Goal: Information Seeking & Learning: Check status

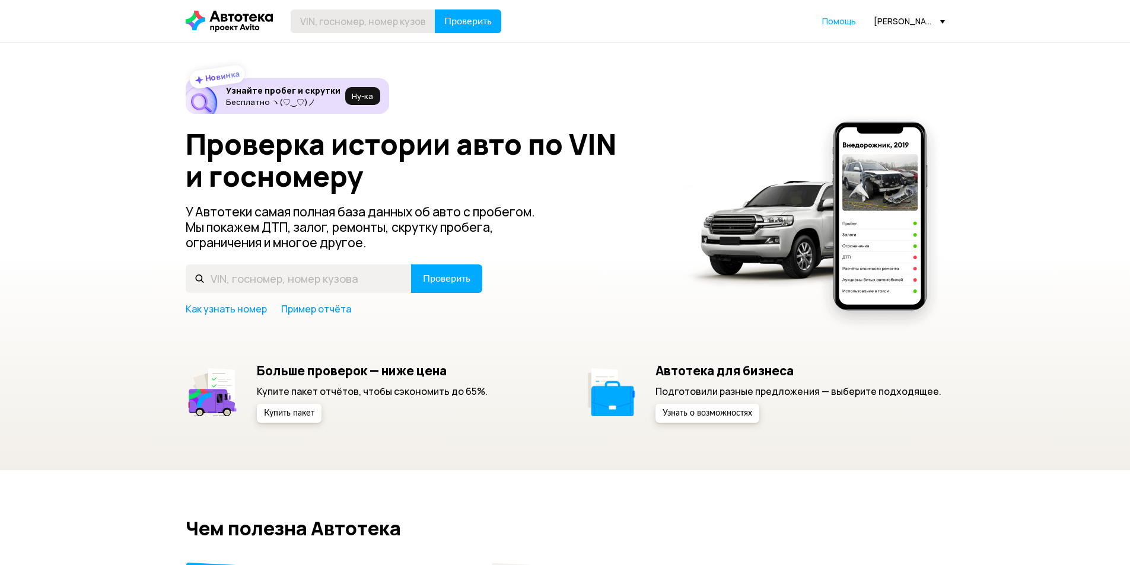
click at [364, 21] on input "text" at bounding box center [363, 21] width 145 height 24
type input "[US_VEHICLE_IDENTIFICATION_NUMBER]"
click at [462, 26] on span "Проверить" at bounding box center [467, 21] width 47 height 9
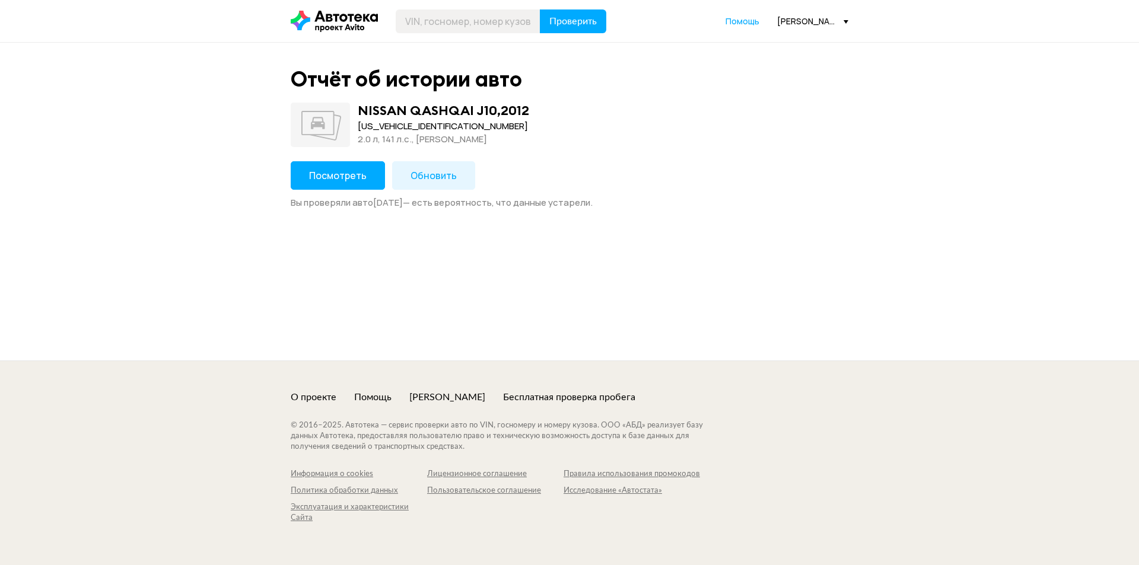
click at [336, 170] on span "Посмотреть" at bounding box center [338, 175] width 58 height 13
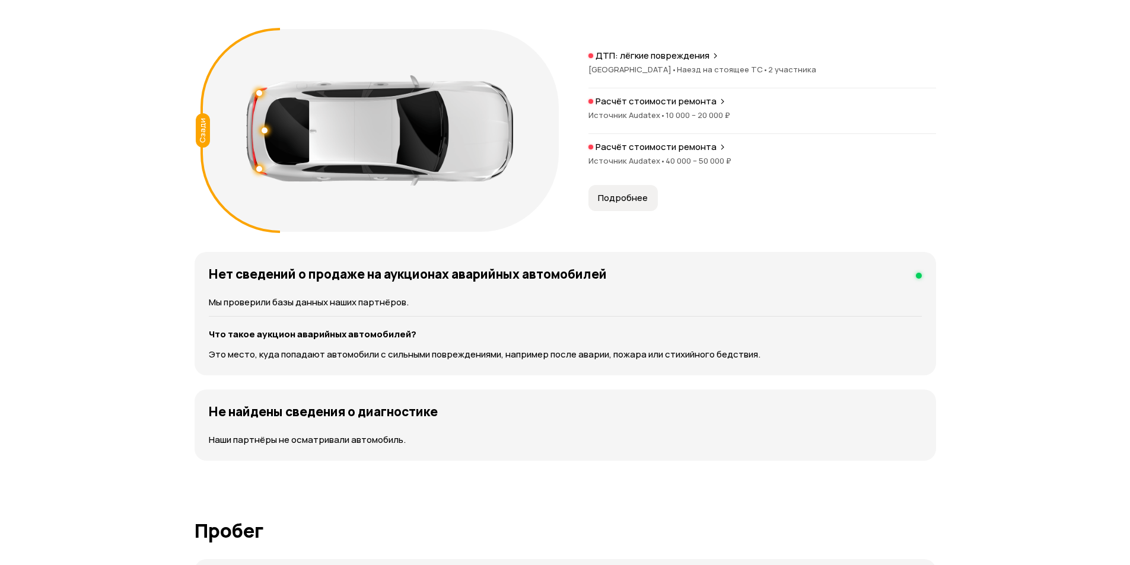
scroll to position [1364, 0]
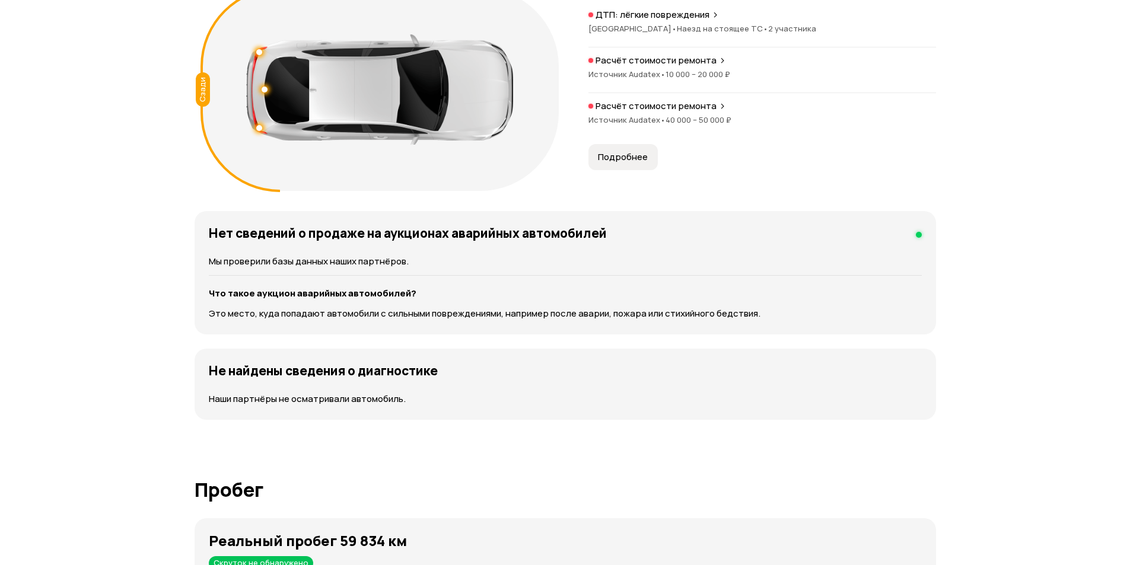
click at [693, 14] on p "ДТП: лёгкие повреждения" at bounding box center [652, 15] width 114 height 12
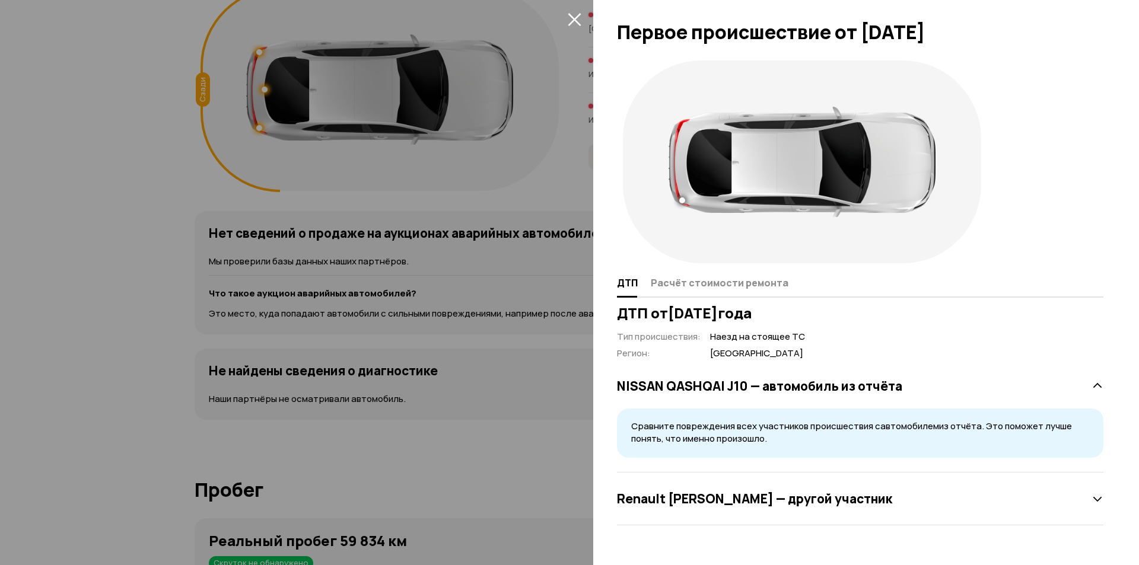
click at [578, 12] on icon "закрыть" at bounding box center [575, 19] width 14 height 14
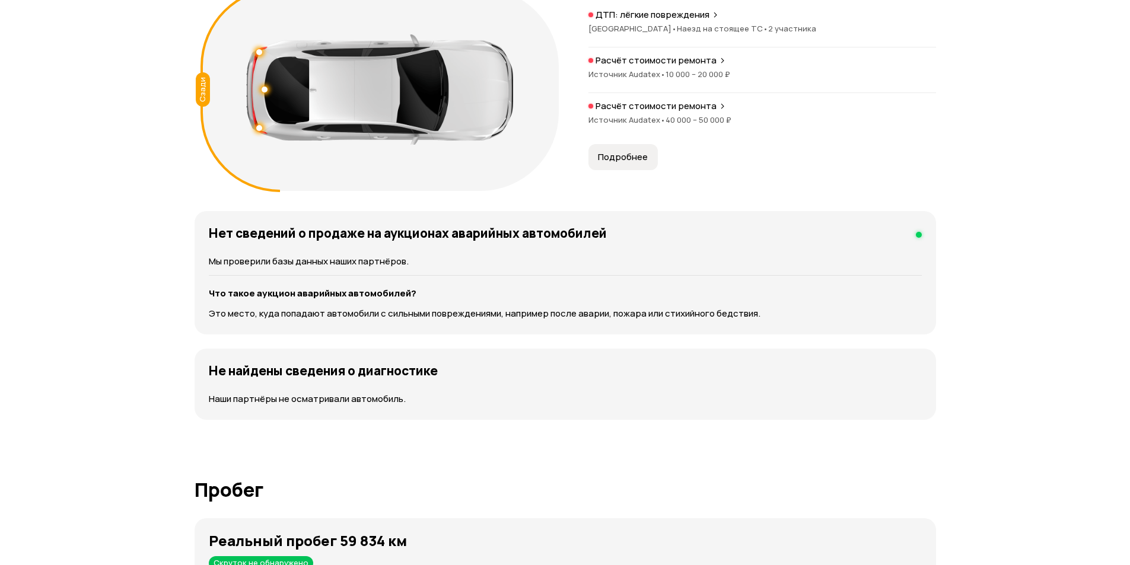
click at [649, 114] on div "Расчёт стоимости ремонта Источник Audatex • 40 000 – 50 000 ₽" at bounding box center [762, 119] width 348 height 38
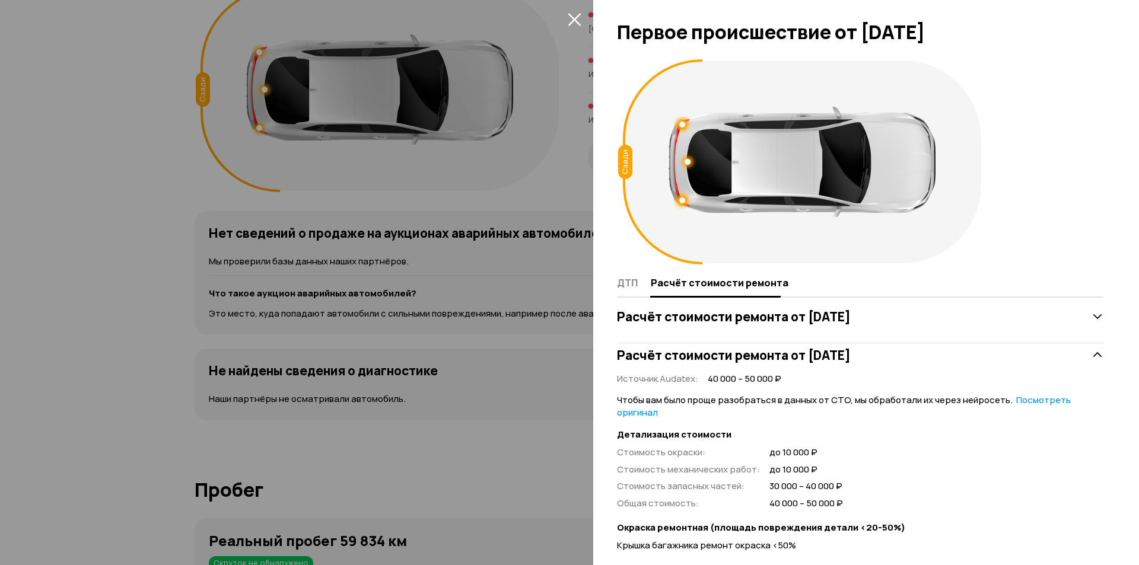
drag, startPoint x: 565, startPoint y: 135, endPoint x: 522, endPoint y: 220, distance: 94.9
click at [565, 136] on div at bounding box center [569, 282] width 1139 height 565
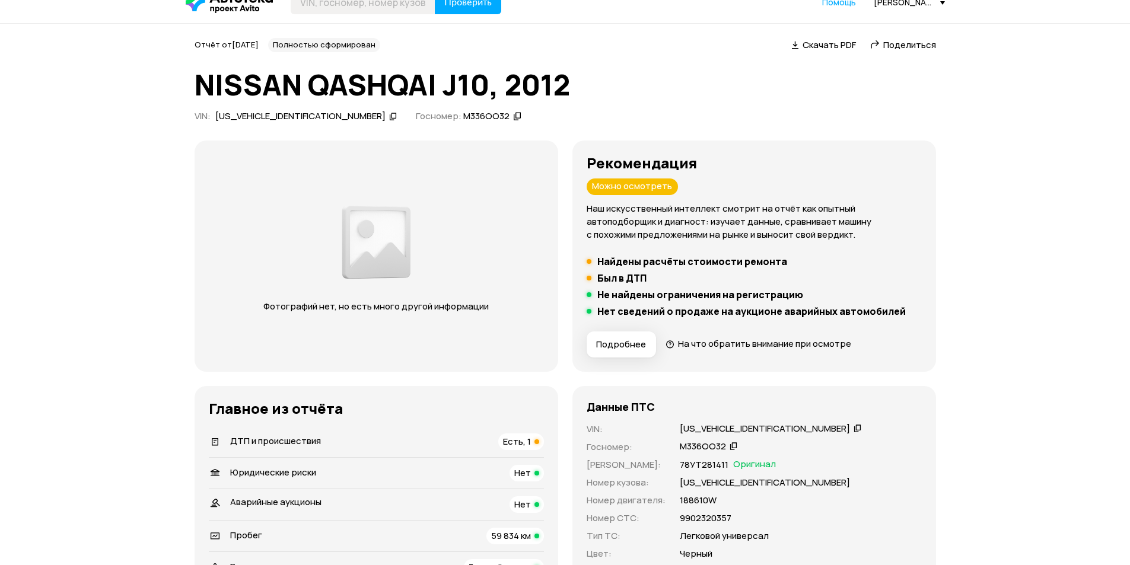
scroll to position [0, 0]
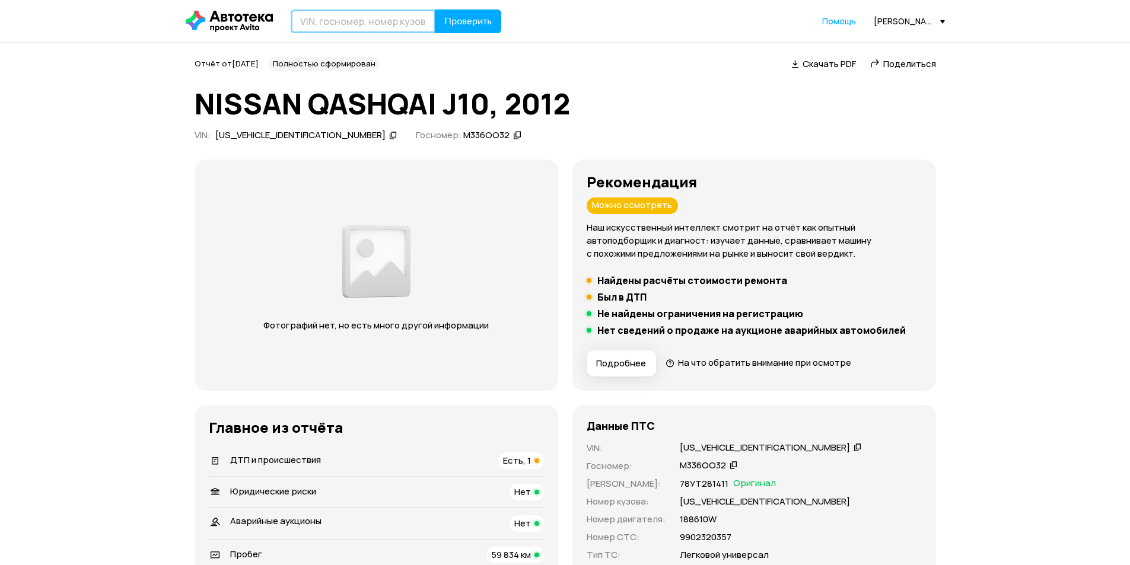
drag, startPoint x: 385, startPoint y: 11, endPoint x: 387, endPoint y: 26, distance: 15.5
click at [385, 14] on input "text" at bounding box center [363, 21] width 145 height 24
drag, startPoint x: 387, startPoint y: 26, endPoint x: 463, endPoint y: 27, distance: 75.9
click at [393, 27] on input "text" at bounding box center [363, 21] width 145 height 24
paste input "[VEHICLE_IDENTIFICATION_NUMBER]"
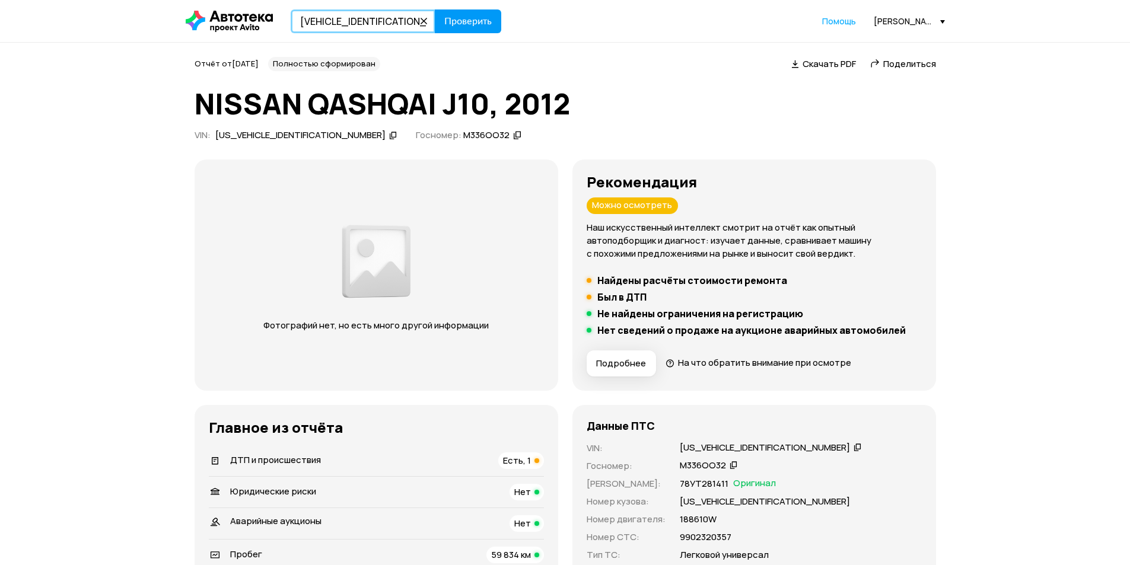
type input "[VEHICLE_IDENTIFICATION_NUMBER]"
click at [474, 20] on span "Проверить" at bounding box center [467, 21] width 47 height 9
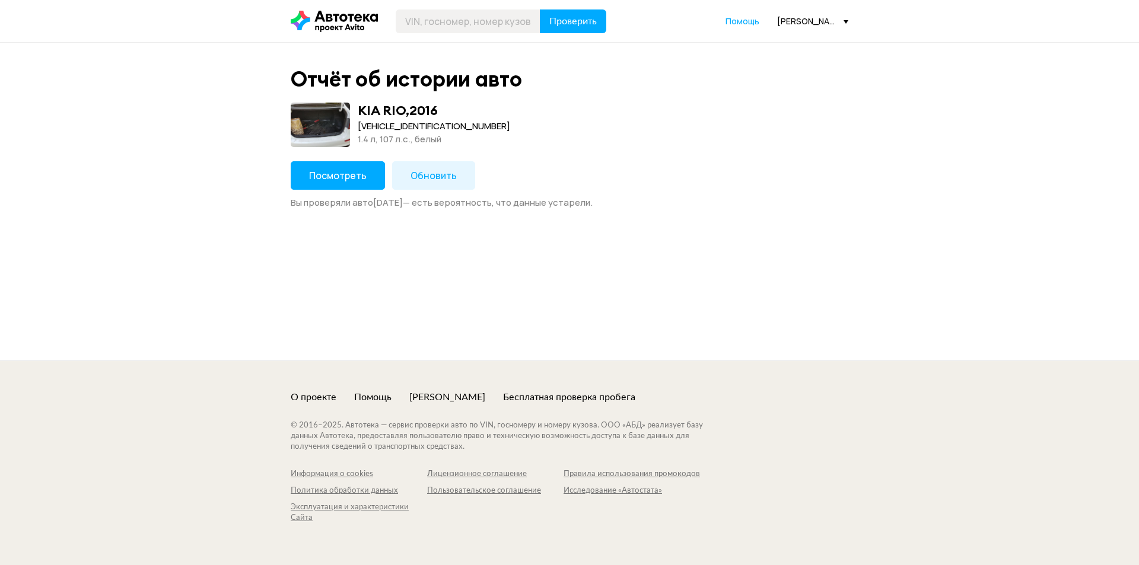
click at [332, 177] on span "Посмотреть" at bounding box center [338, 175] width 58 height 13
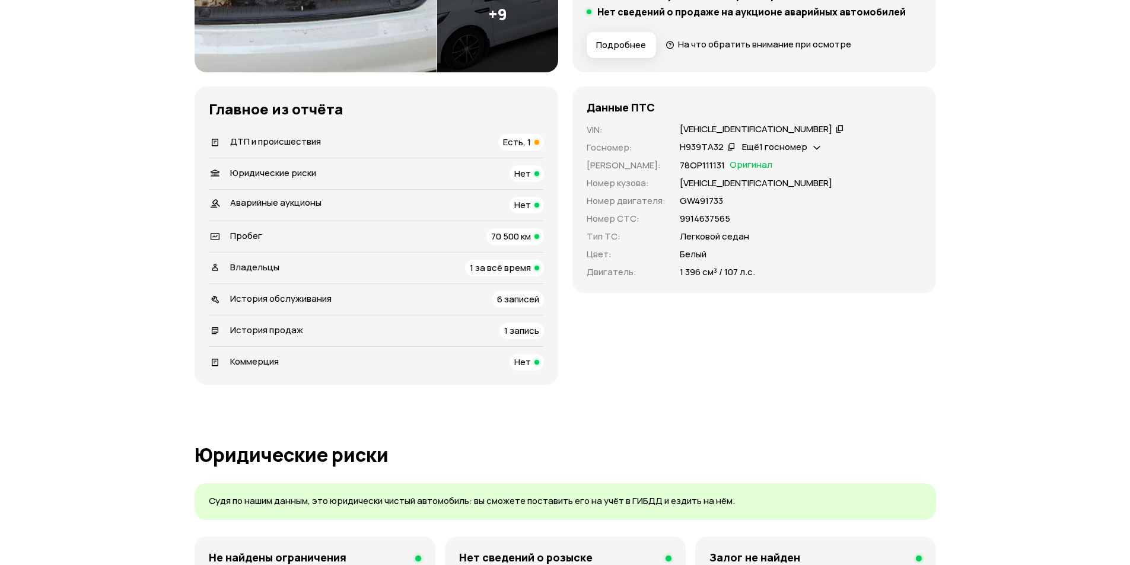
scroll to position [415, 0]
